Goal: Task Accomplishment & Management: Complete application form

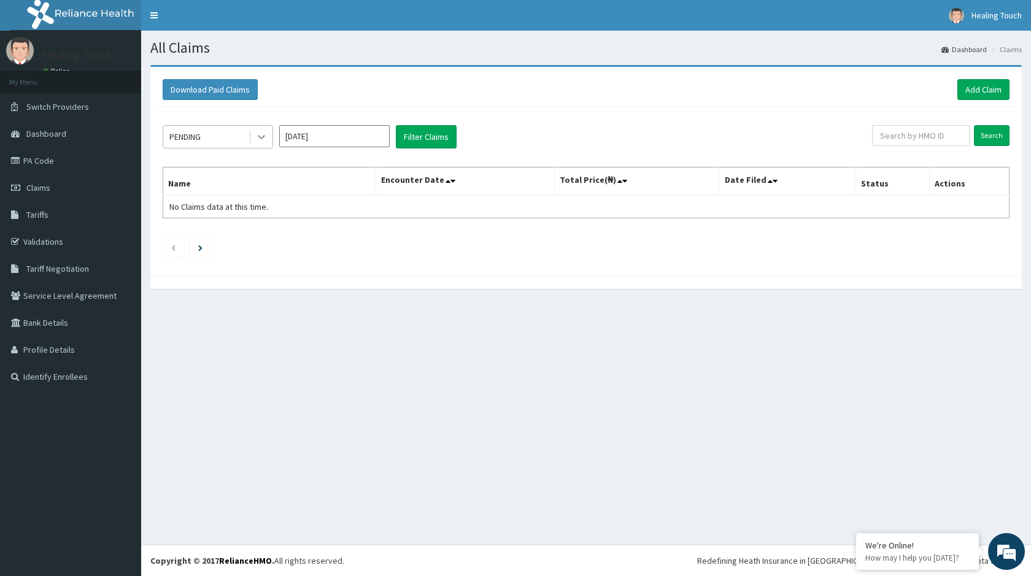
click at [261, 137] on icon at bounding box center [261, 137] width 12 height 12
click at [965, 91] on link "Add Claim" at bounding box center [983, 89] width 52 height 21
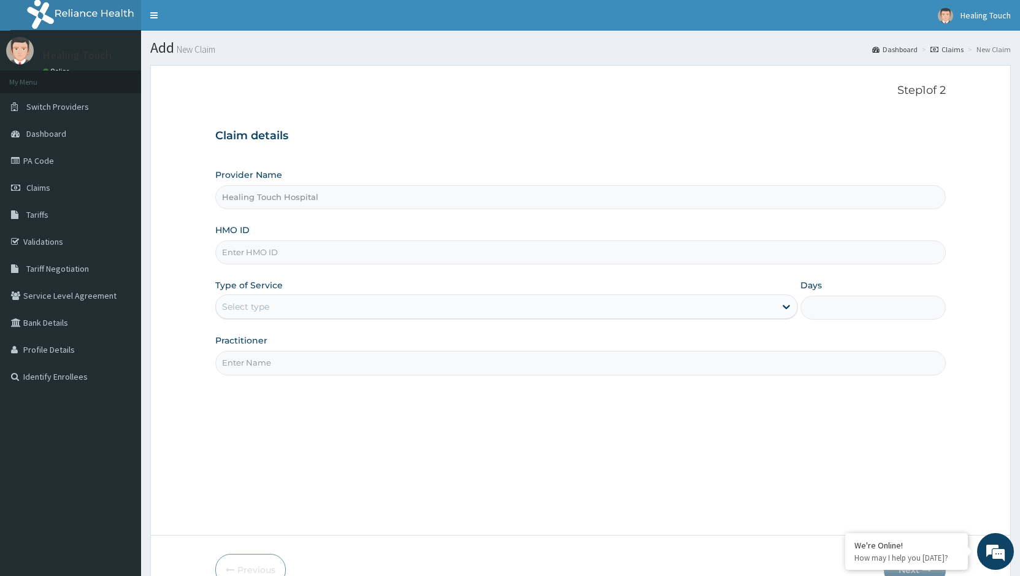
click at [335, 255] on input "HMO ID" at bounding box center [580, 253] width 731 height 24
click at [352, 262] on input "HMO ID" at bounding box center [580, 253] width 731 height 24
type input "chl/10819/a"
click at [776, 305] on div at bounding box center [787, 307] width 22 height 22
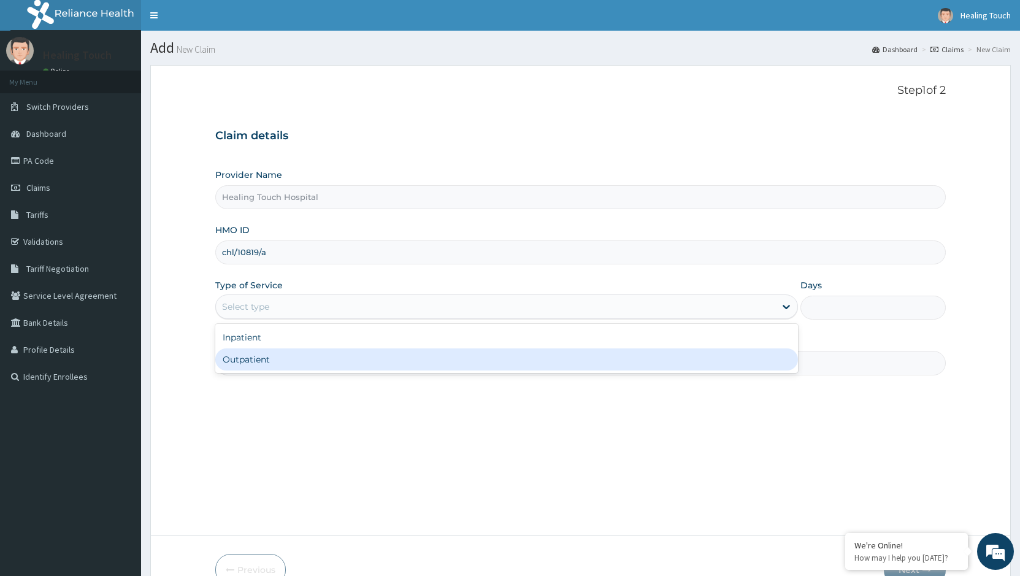
click at [692, 373] on div "Inpatient Outpatient" at bounding box center [506, 348] width 582 height 49
click at [701, 366] on div "Outpatient" at bounding box center [506, 360] width 582 height 22
type input "1"
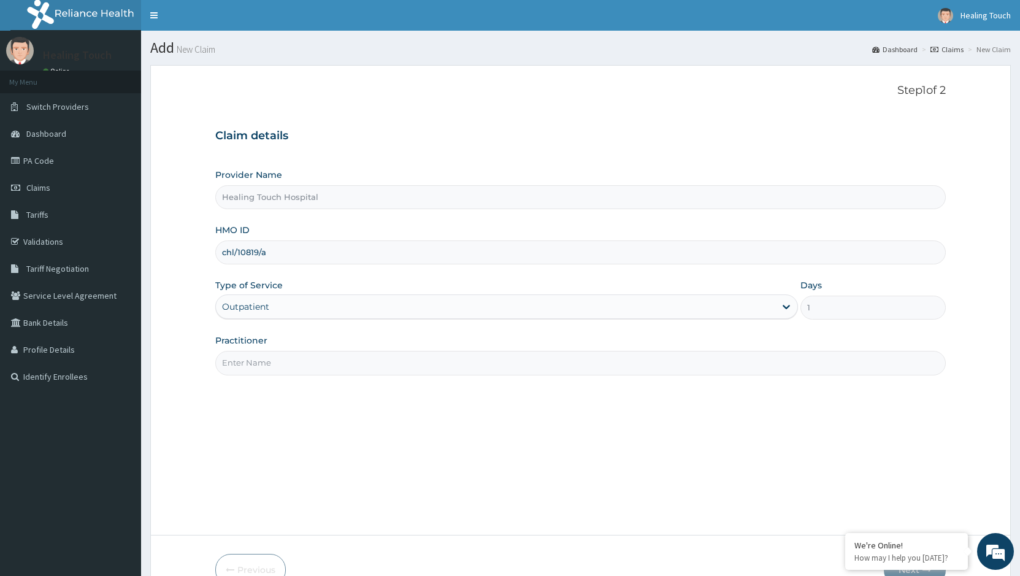
click at [593, 360] on input "Practitioner" at bounding box center [580, 363] width 731 height 24
type input "d"
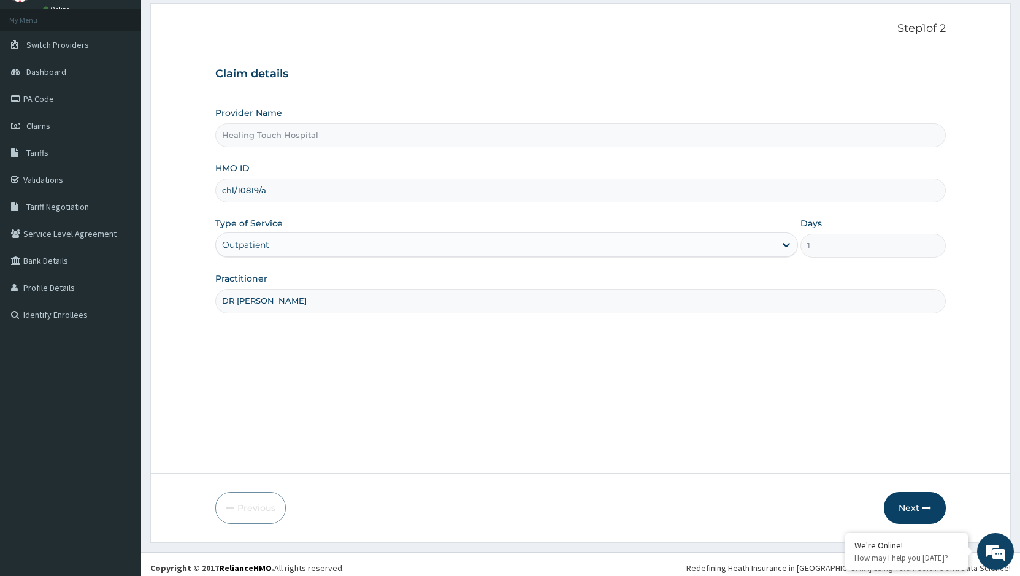
scroll to position [69, 0]
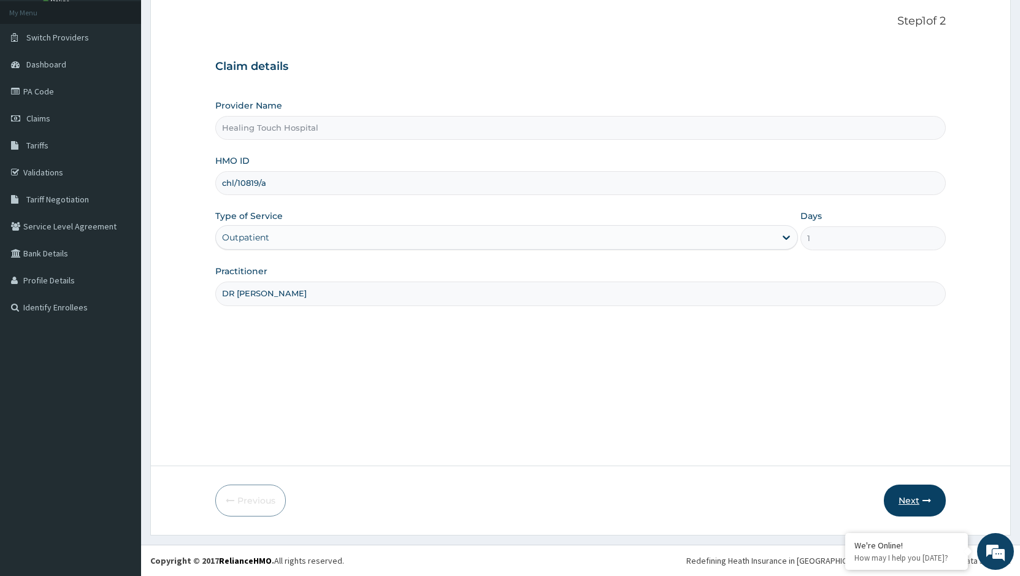
type input "DR JANE"
click at [920, 506] on button "Next" at bounding box center [915, 501] width 62 height 32
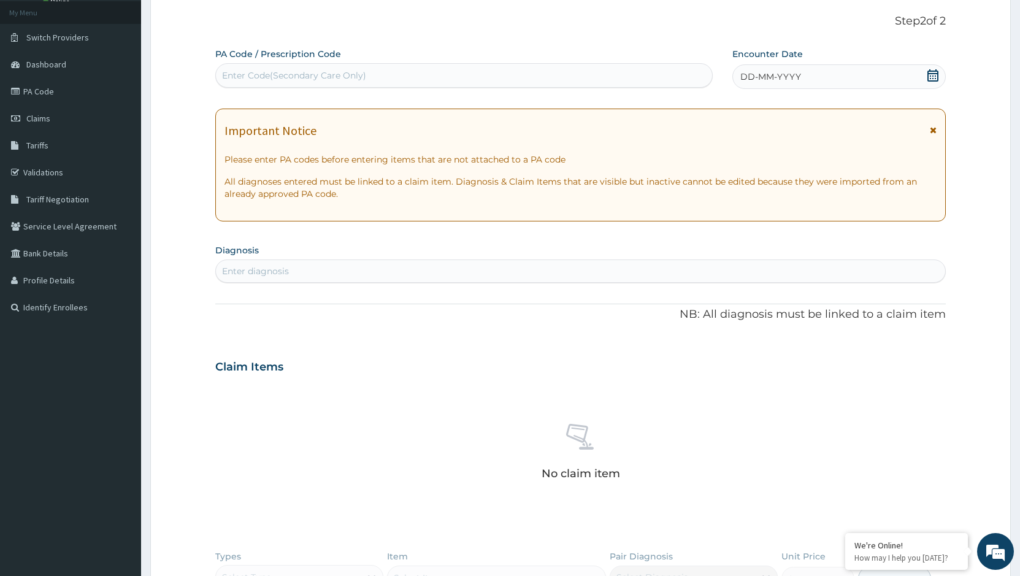
click at [460, 67] on div "Enter Code(Secondary Care Only)" at bounding box center [464, 76] width 496 height 20
click at [459, 72] on div "Enter Code(Secondary Care Only)" at bounding box center [464, 76] width 496 height 20
paste input "PA/33179F"
type input "PA/33179F"
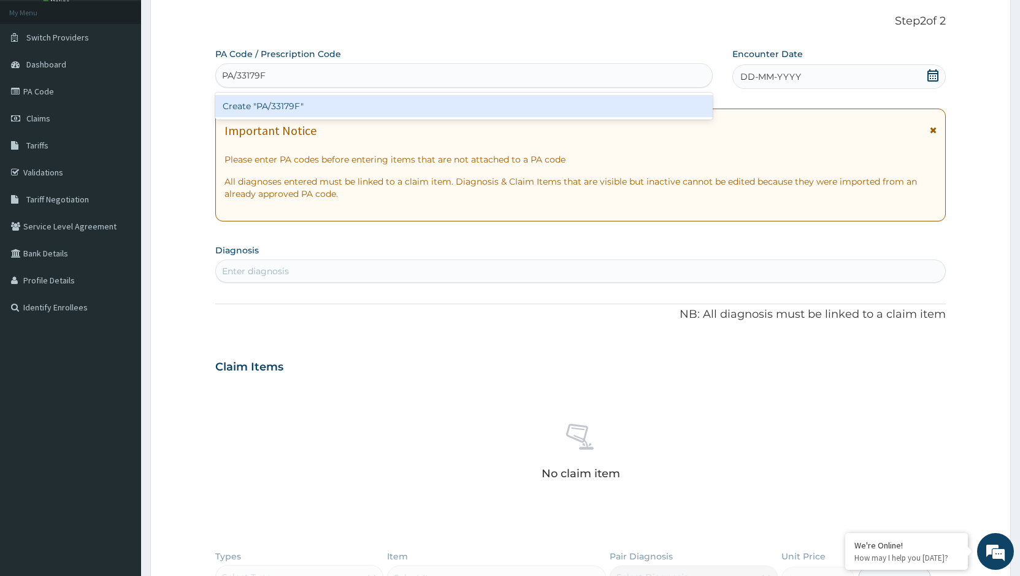
click at [445, 109] on div "Create "PA/33179F"" at bounding box center [464, 106] width 498 height 22
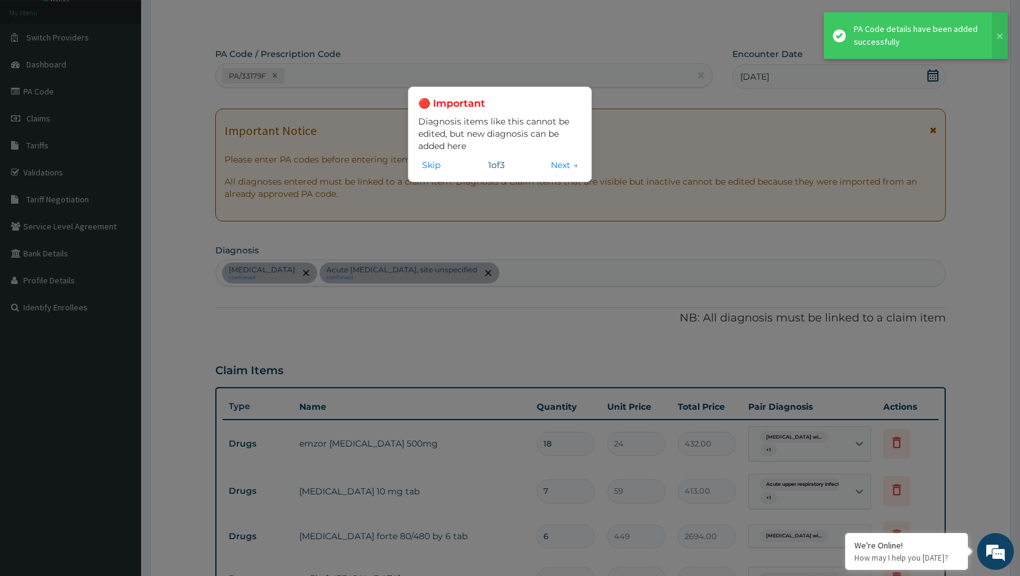
scroll to position [577, 0]
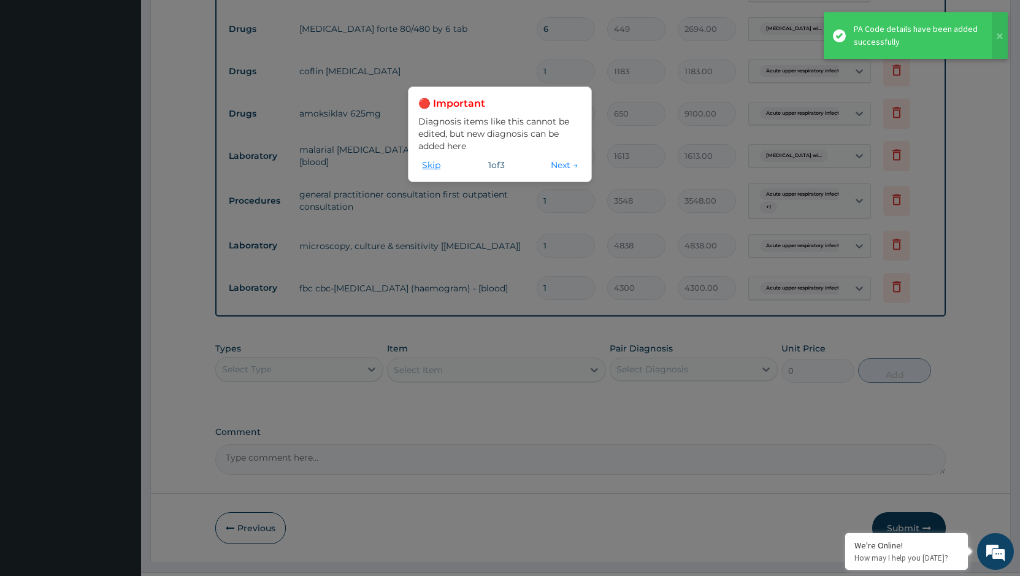
click at [426, 163] on button "Skip" at bounding box center [431, 164] width 26 height 13
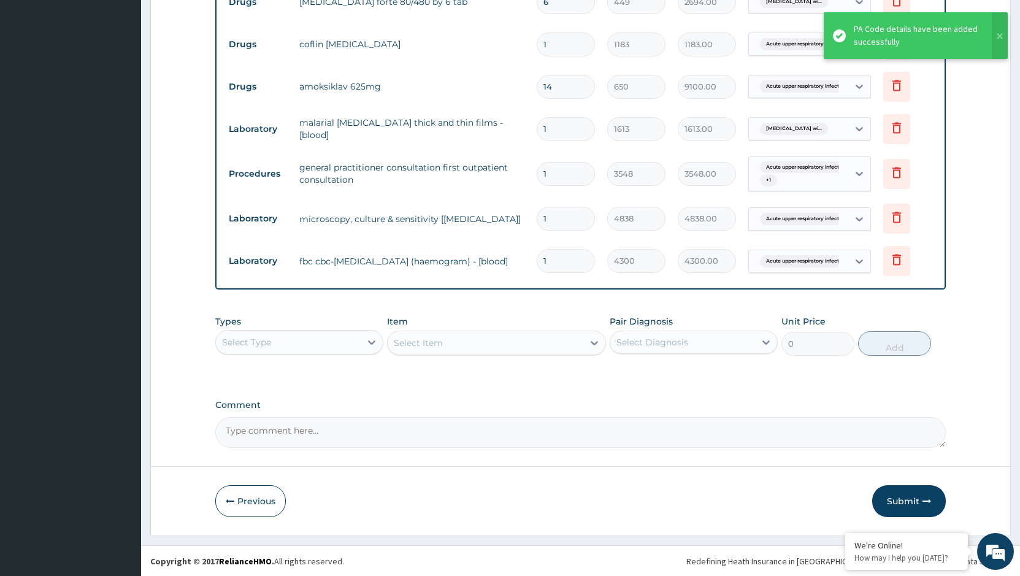
scroll to position [604, 0]
click at [887, 495] on button "Submit" at bounding box center [910, 501] width 74 height 32
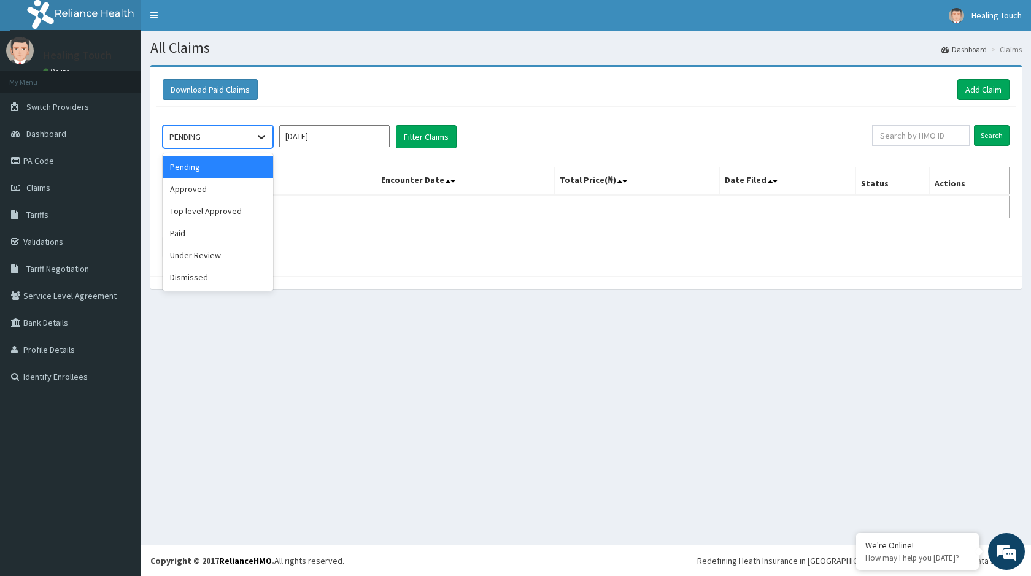
click at [268, 138] on div at bounding box center [261, 137] width 22 height 22
click at [226, 187] on div "Approved" at bounding box center [218, 189] width 110 height 22
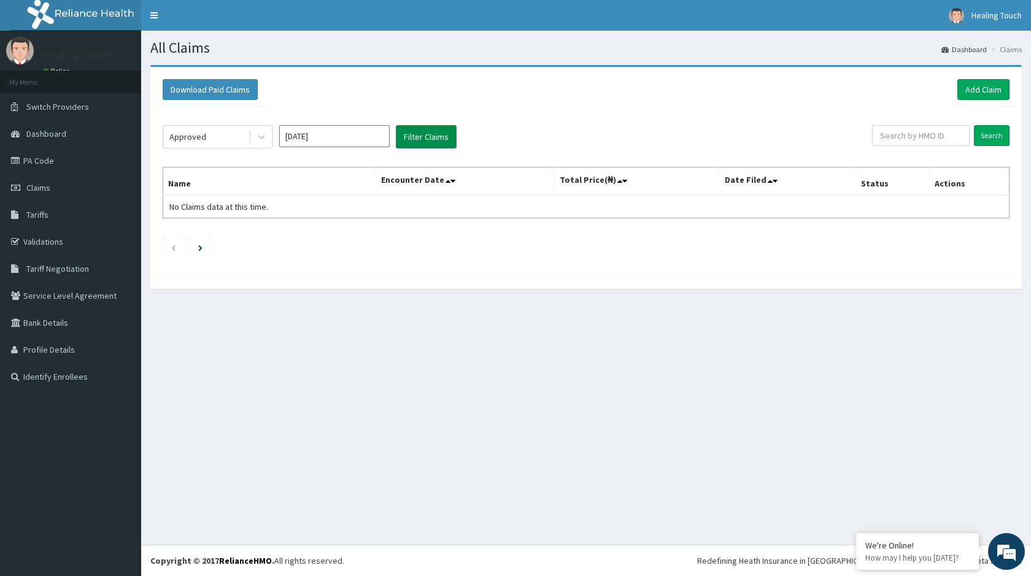
click at [409, 135] on button "Filter Claims" at bounding box center [426, 136] width 61 height 23
